Goal: Use online tool/utility: Utilize a website feature to perform a specific function

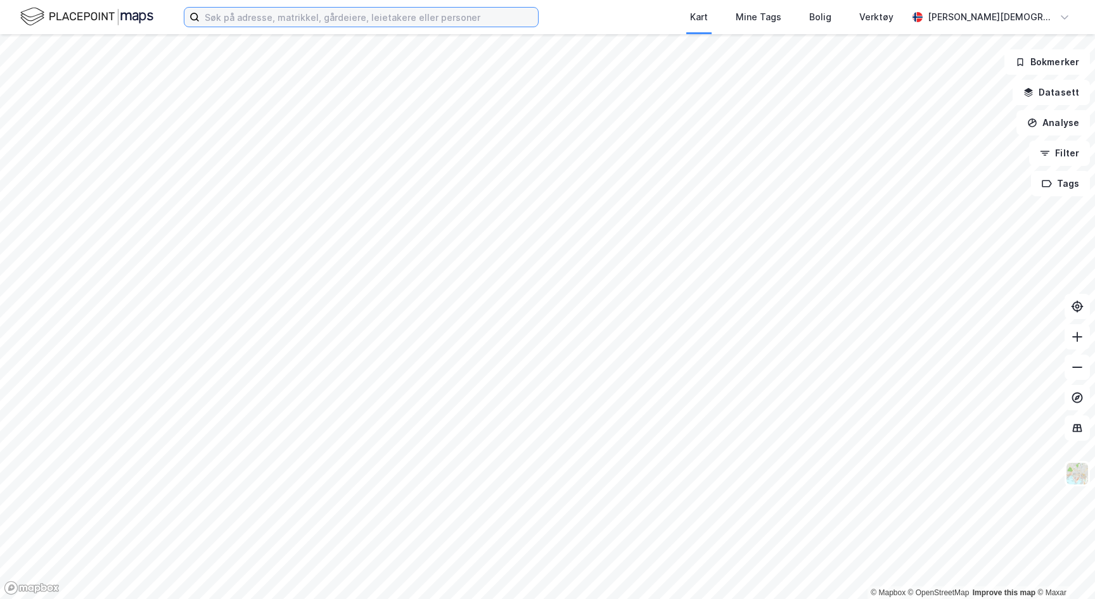
click at [348, 23] on input at bounding box center [369, 17] width 338 height 19
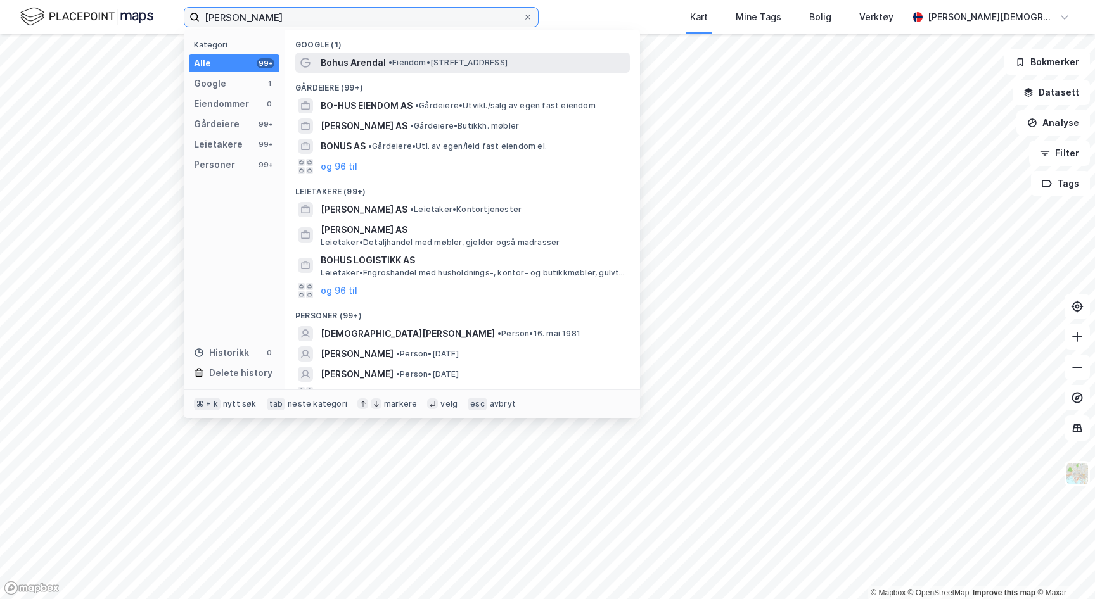
type input "[PERSON_NAME]"
click at [385, 68] on div "Bohus Arendal • Eiendom • [STREET_ADDRESS]" at bounding box center [474, 62] width 307 height 15
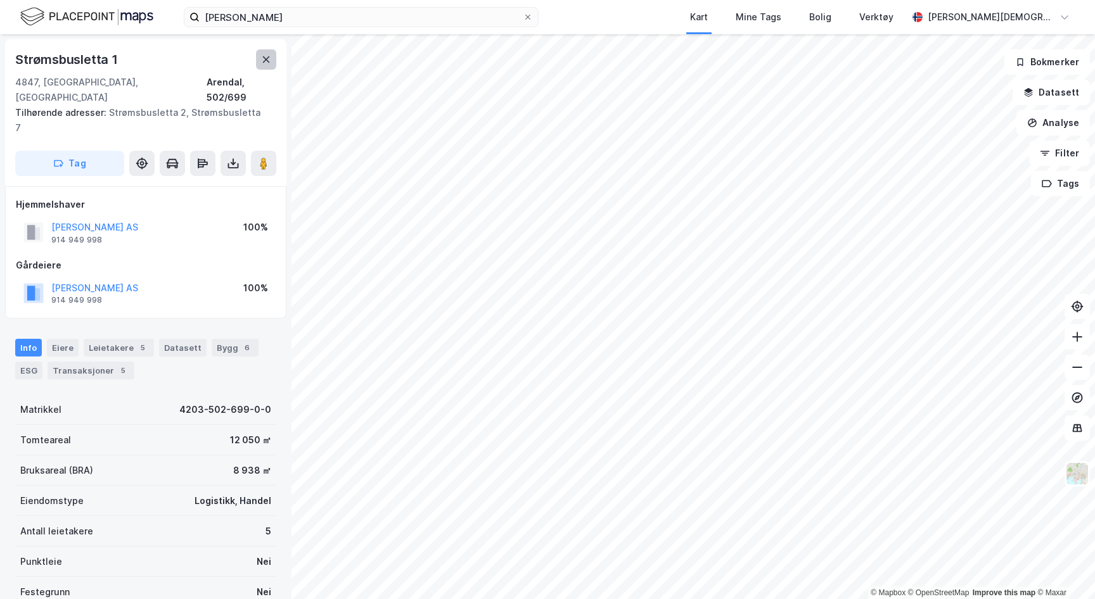
click at [271, 64] on button at bounding box center [266, 59] width 20 height 20
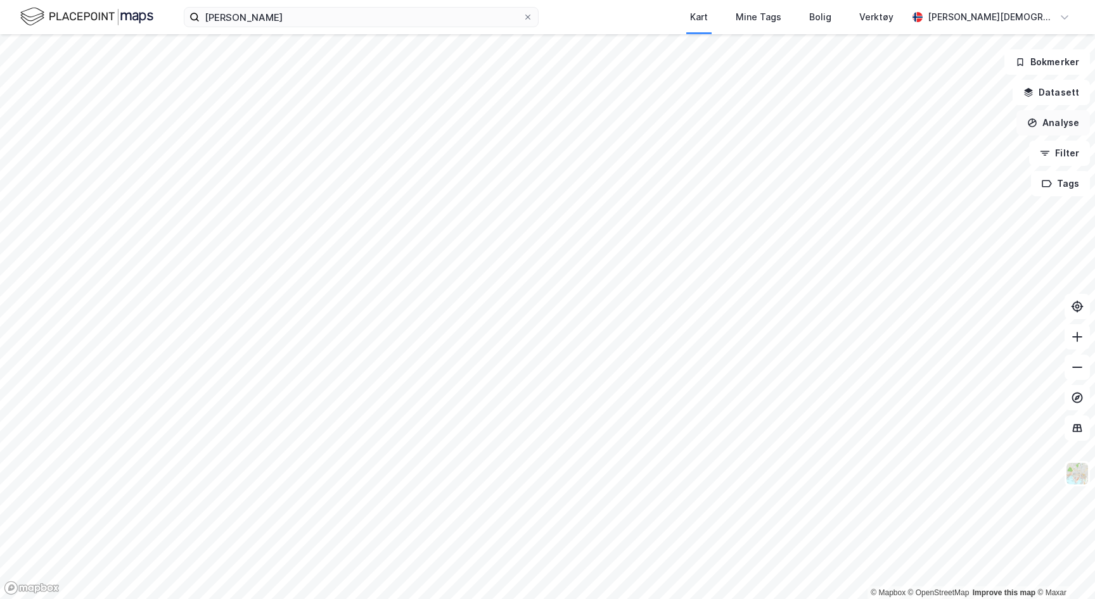
click at [1047, 120] on button "Analyse" at bounding box center [1052, 122] width 73 height 25
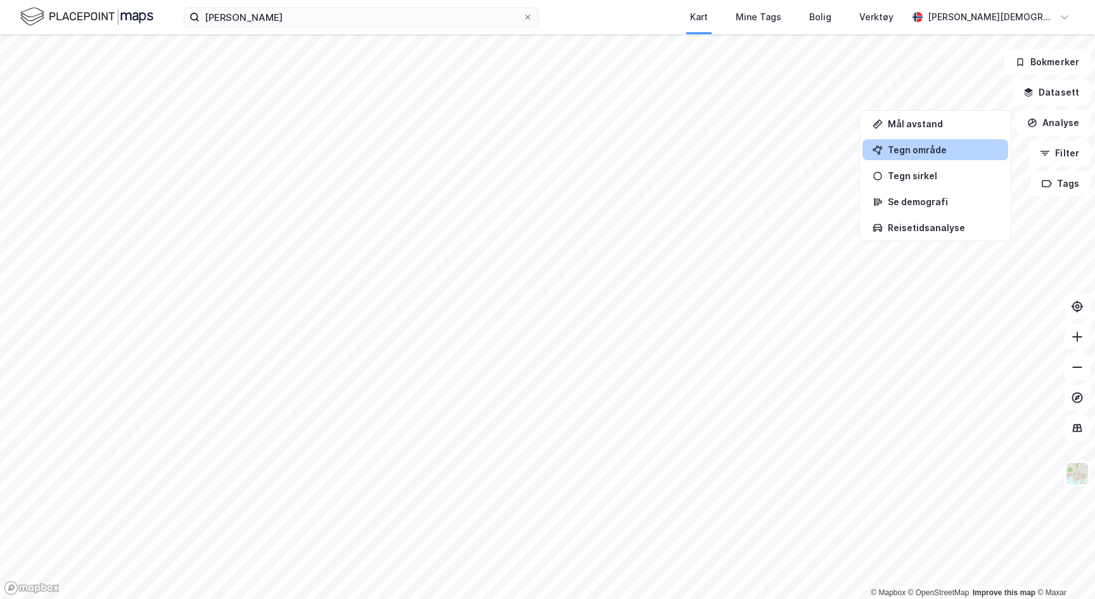
click at [915, 148] on div "Tegn område" at bounding box center [943, 149] width 110 height 11
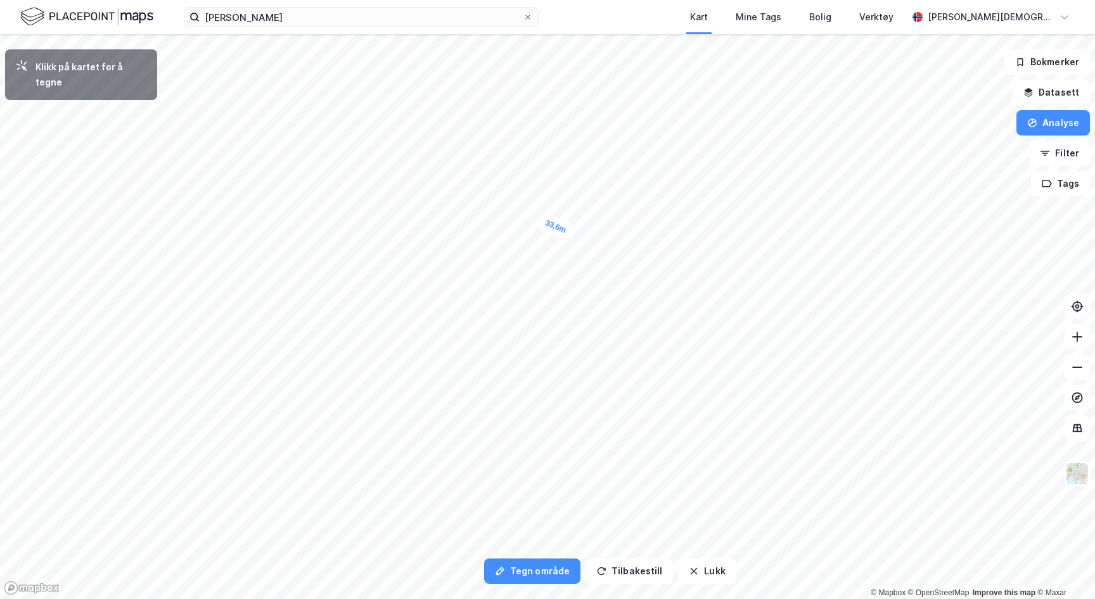
click at [572, 34] on div "33,6m 33,6m" at bounding box center [547, 34] width 1095 height 0
click at [566, 244] on div "34,5m" at bounding box center [552, 232] width 39 height 38
click at [1076, 127] on button "Analyse" at bounding box center [1052, 122] width 73 height 25
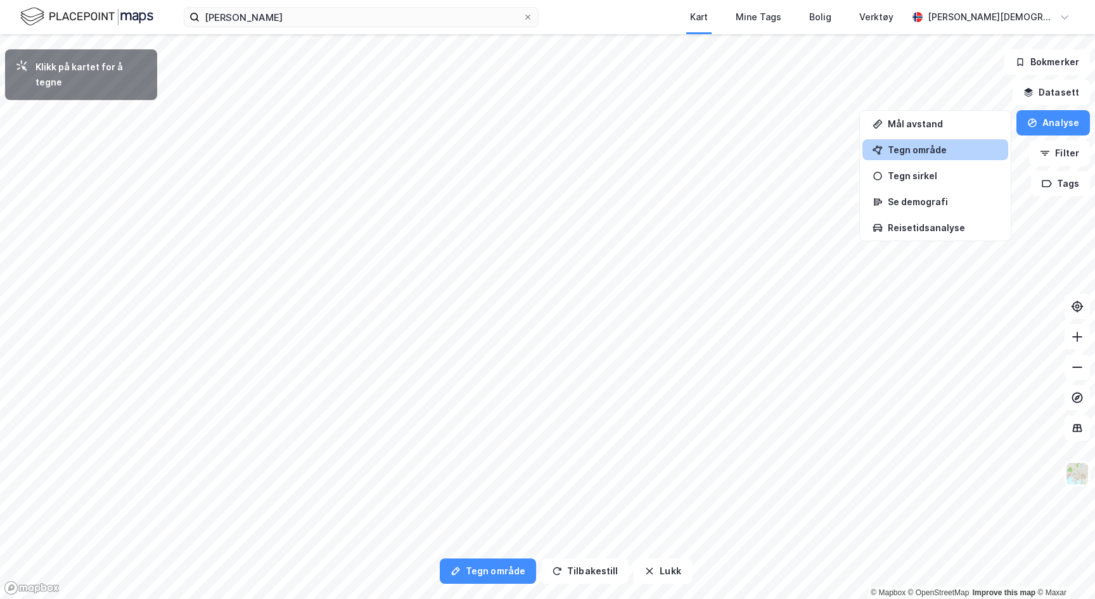
click at [941, 153] on div "Tegn område" at bounding box center [943, 149] width 110 height 11
